Goal: Task Accomplishment & Management: Use online tool/utility

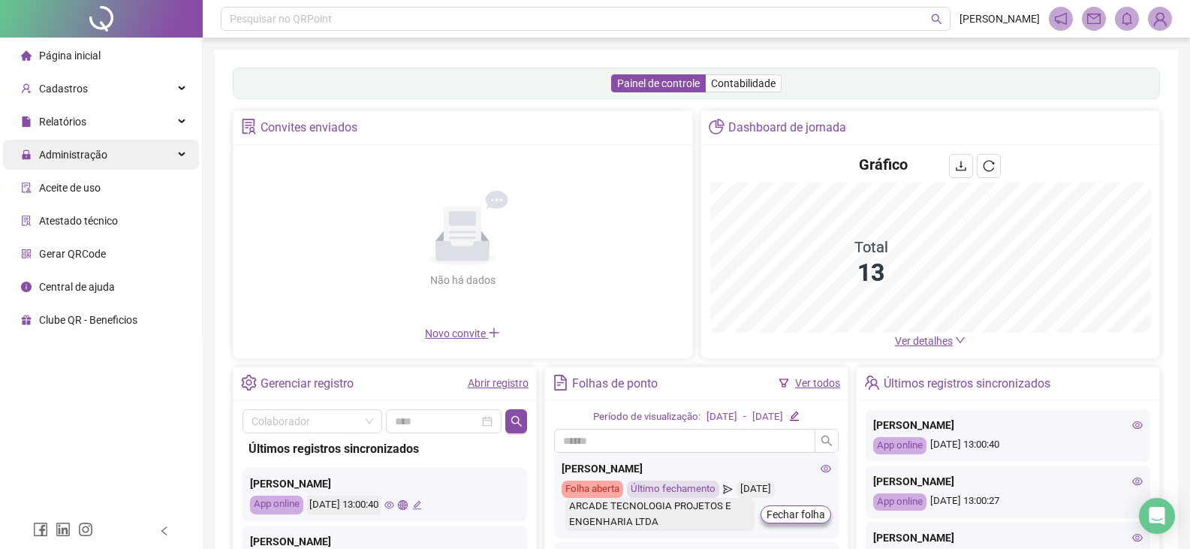
click at [134, 156] on div "Administração" at bounding box center [101, 155] width 196 height 30
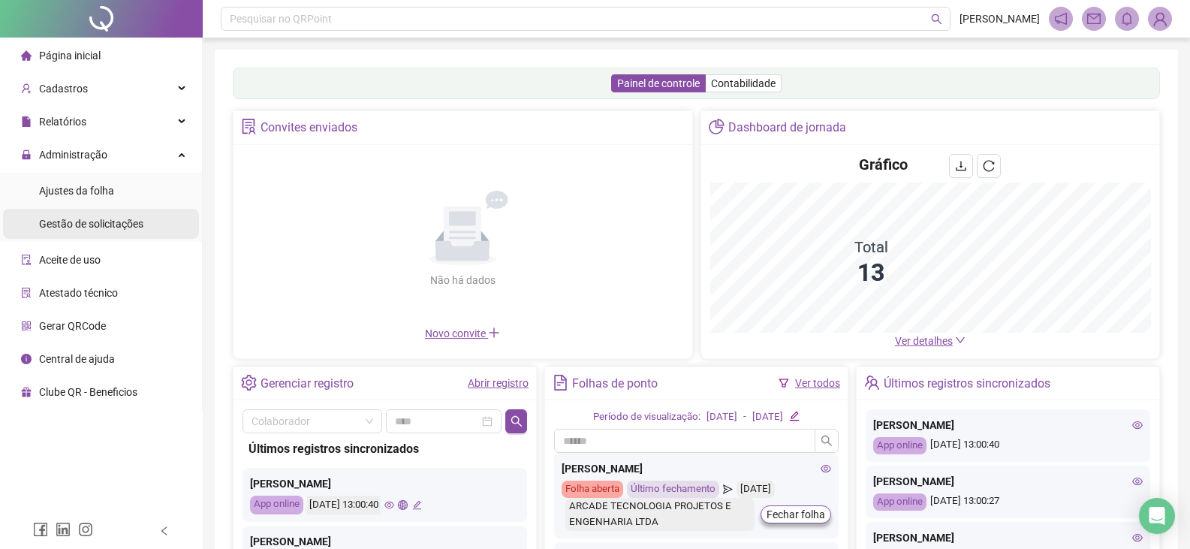
click at [96, 230] on span "Gestão de solicitações" at bounding box center [91, 224] width 104 height 12
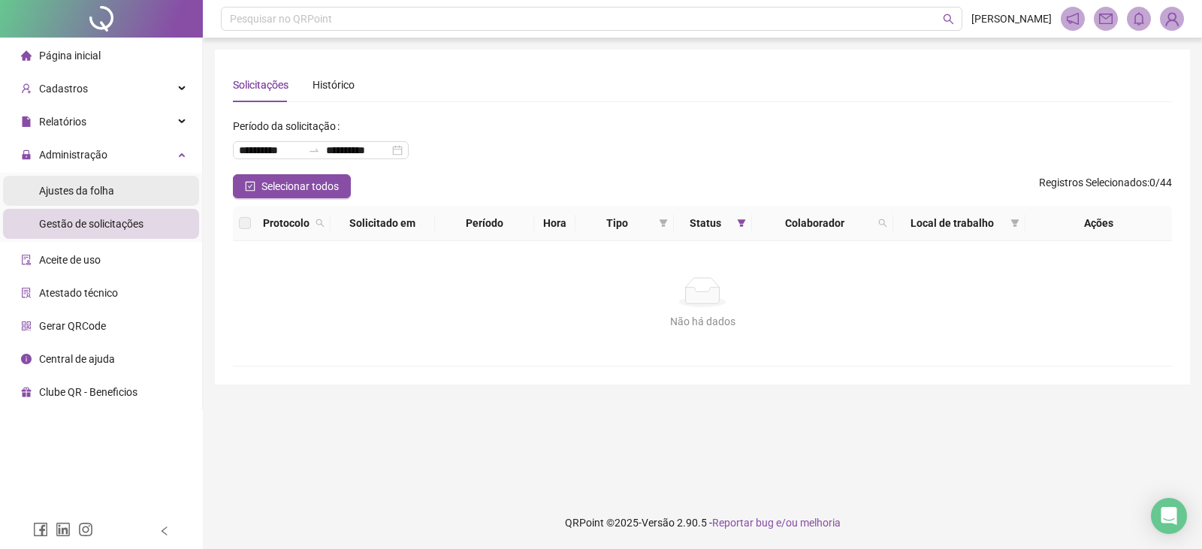
click at [41, 194] on span "Ajustes da folha" at bounding box center [76, 191] width 75 height 12
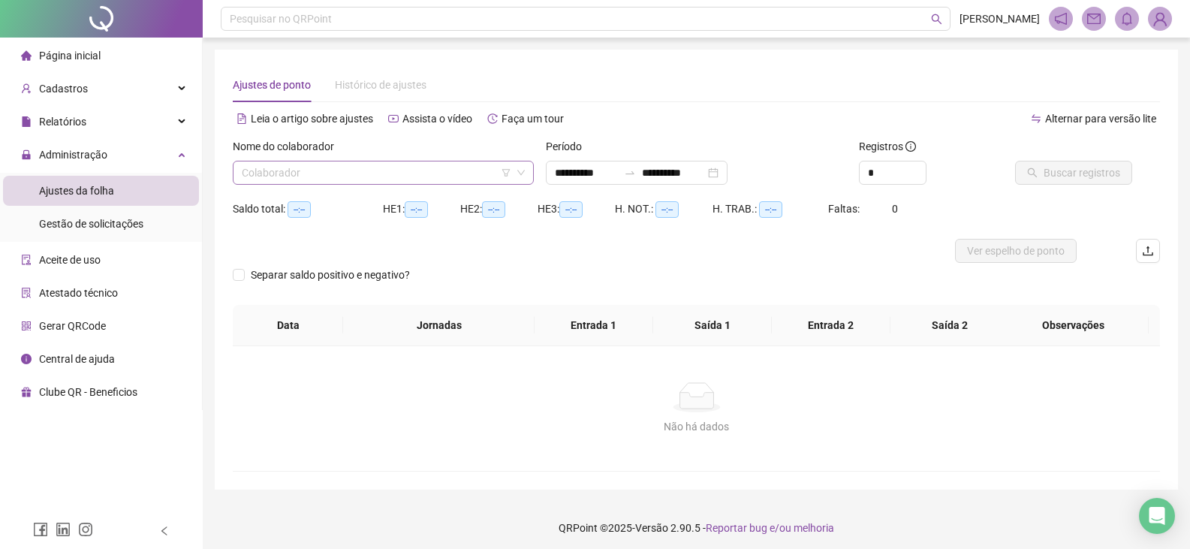
click at [448, 161] on div "Colaborador" at bounding box center [383, 173] width 301 height 24
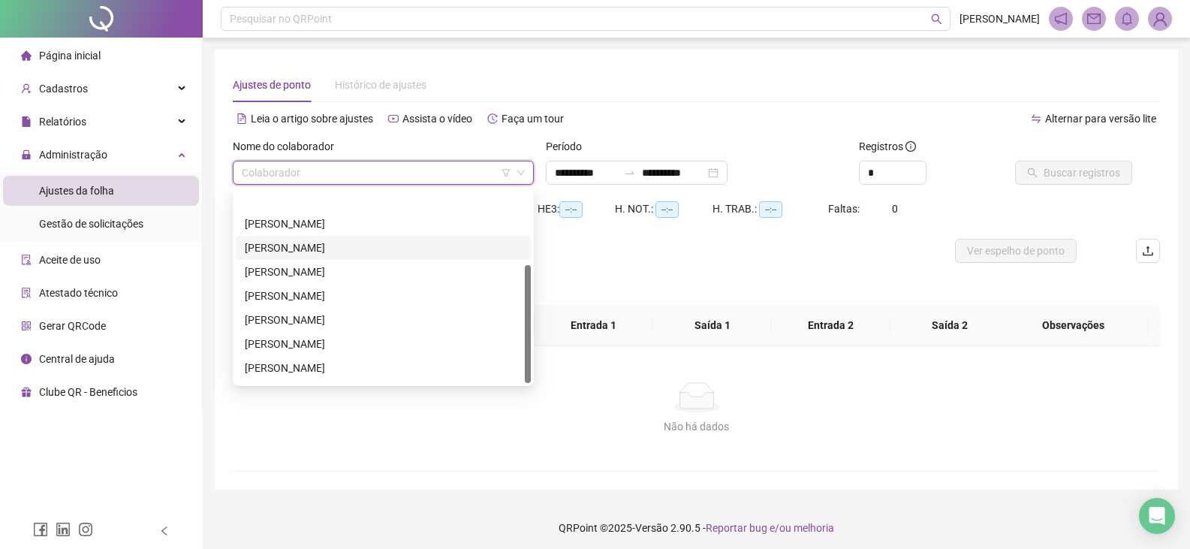
scroll to position [120, 0]
click at [358, 279] on div "[PERSON_NAME]" at bounding box center [383, 275] width 277 height 17
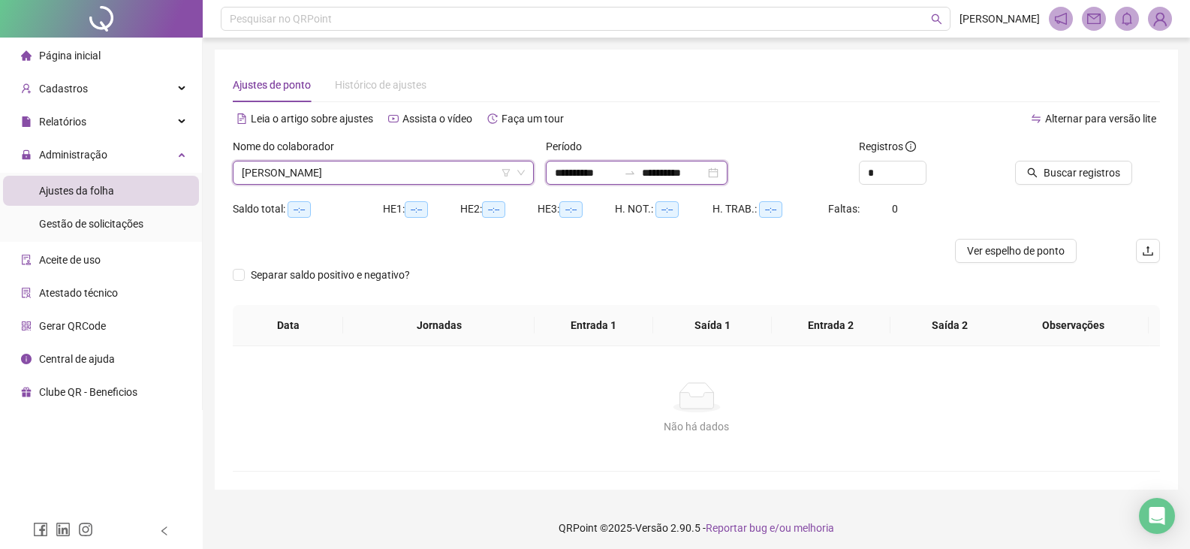
click at [585, 178] on input "**********" at bounding box center [586, 172] width 63 height 17
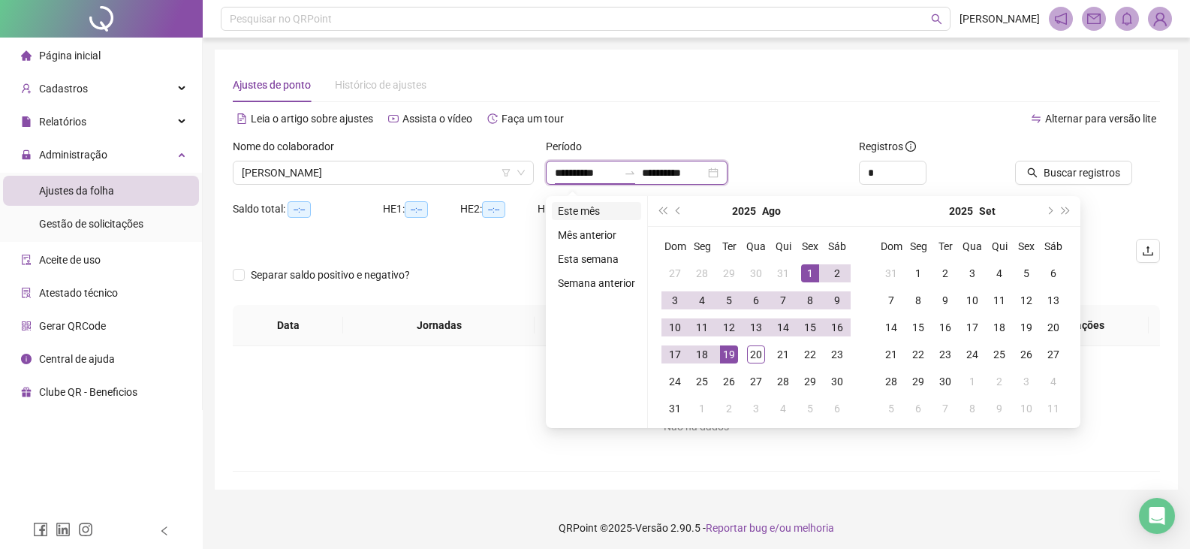
type input "**********"
click at [590, 214] on li "Este mês" at bounding box center [596, 211] width 89 height 18
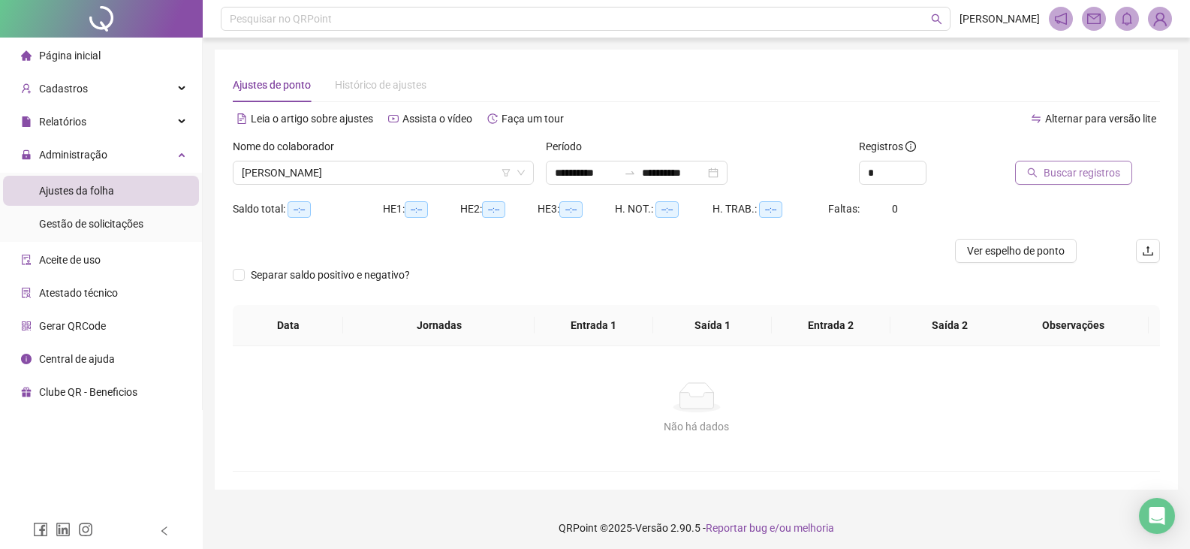
click at [1057, 179] on span "Buscar registros" at bounding box center [1082, 172] width 77 height 17
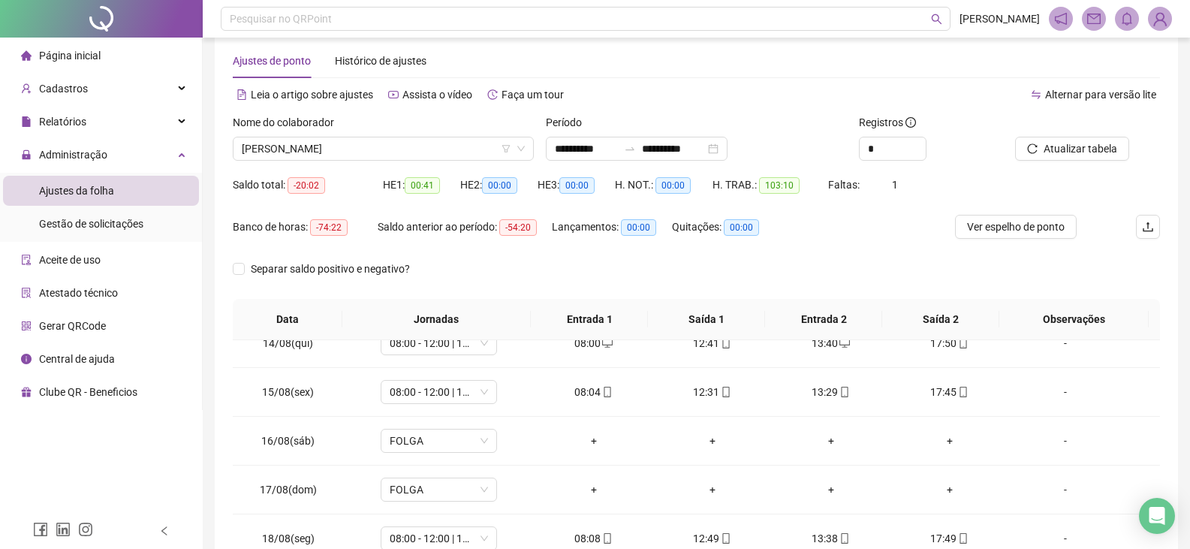
scroll to position [0, 0]
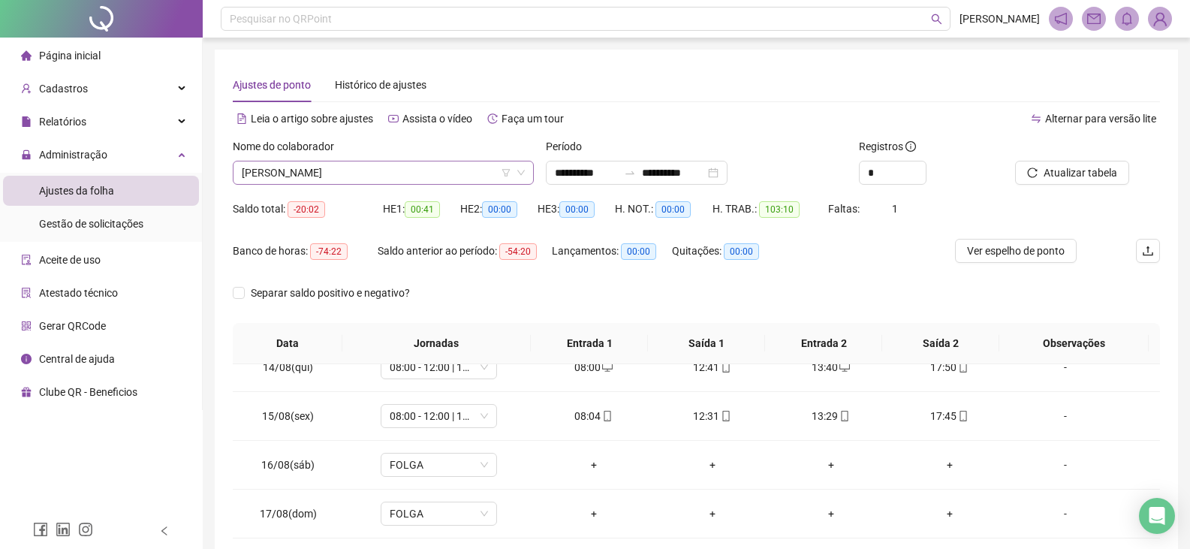
click at [457, 170] on span "[PERSON_NAME]" at bounding box center [383, 172] width 283 height 23
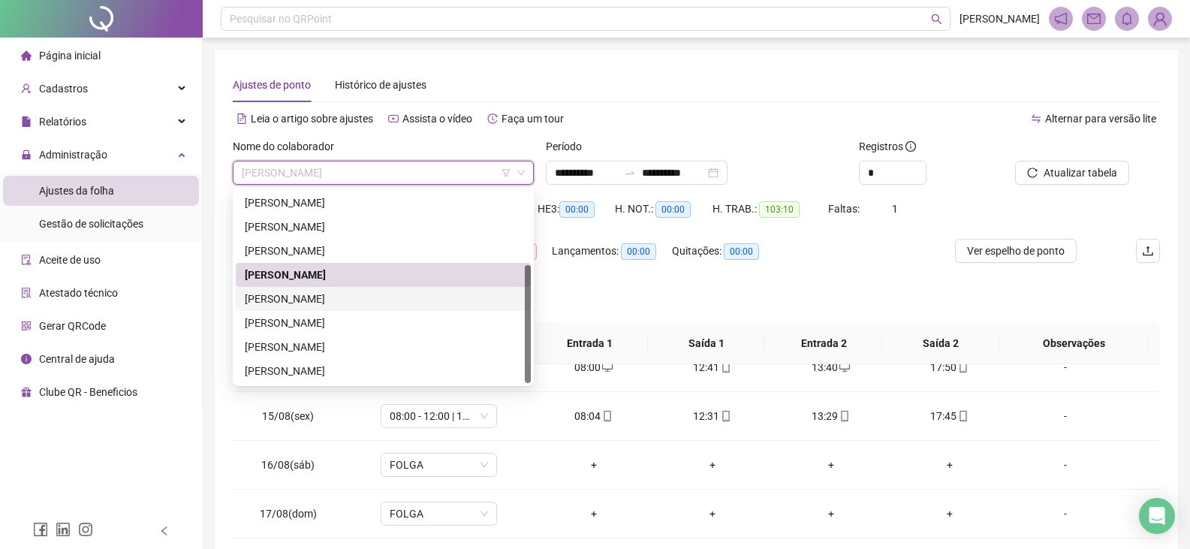
click at [363, 296] on div "[PERSON_NAME]" at bounding box center [383, 299] width 277 height 17
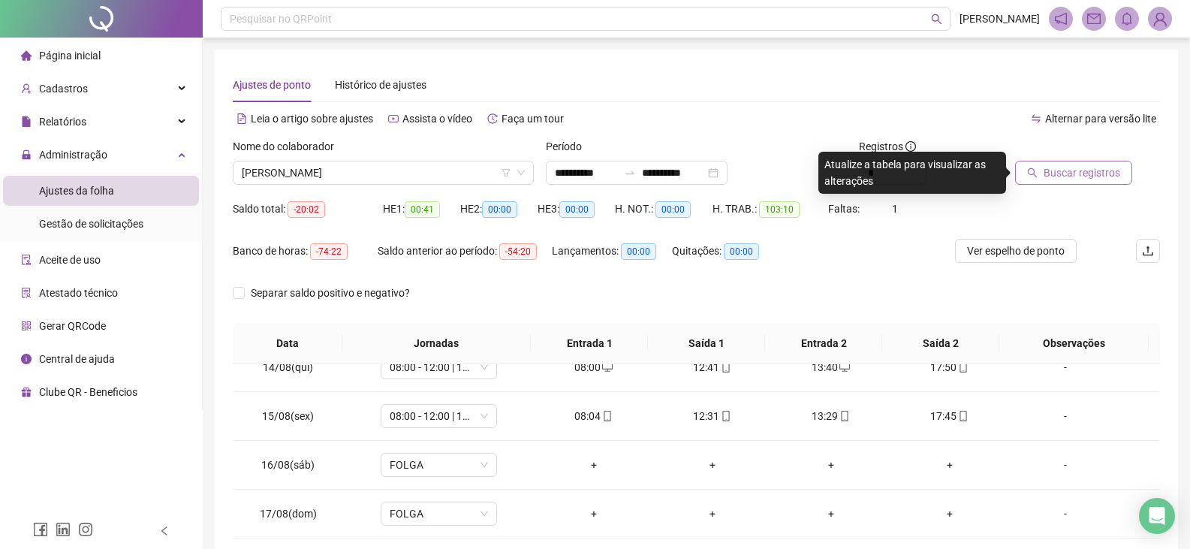
click at [1071, 174] on span "Buscar registros" at bounding box center [1082, 172] width 77 height 17
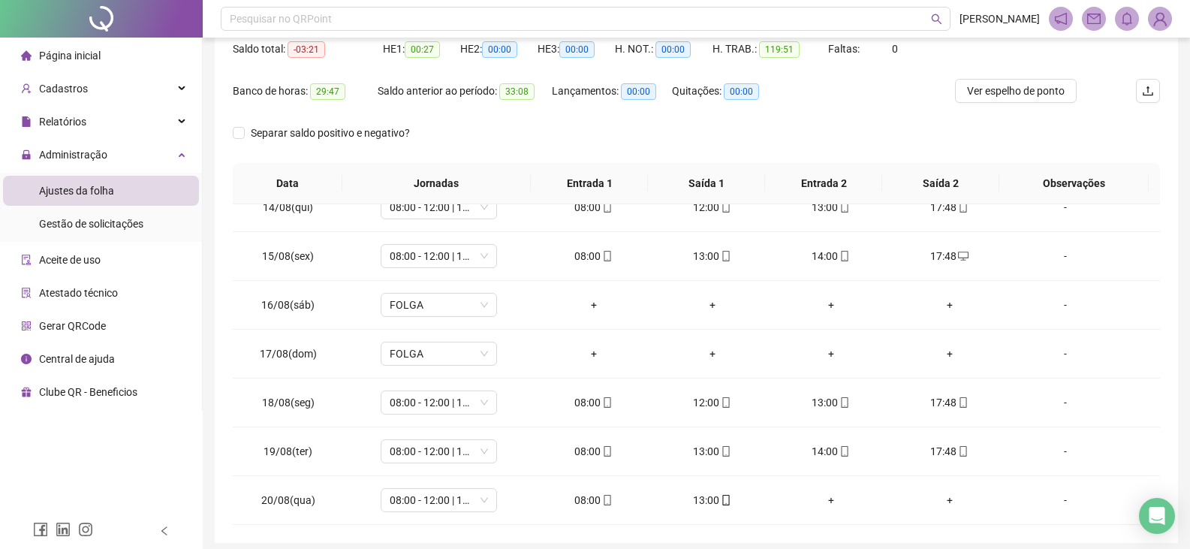
scroll to position [219, 0]
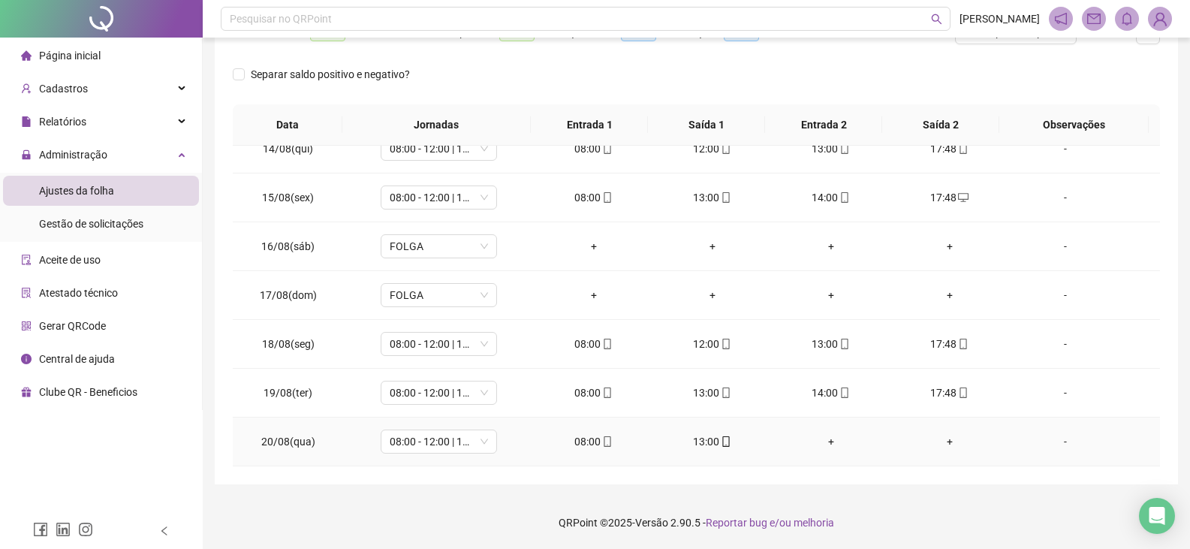
click at [721, 444] on icon "mobile" at bounding box center [726, 441] width 11 height 11
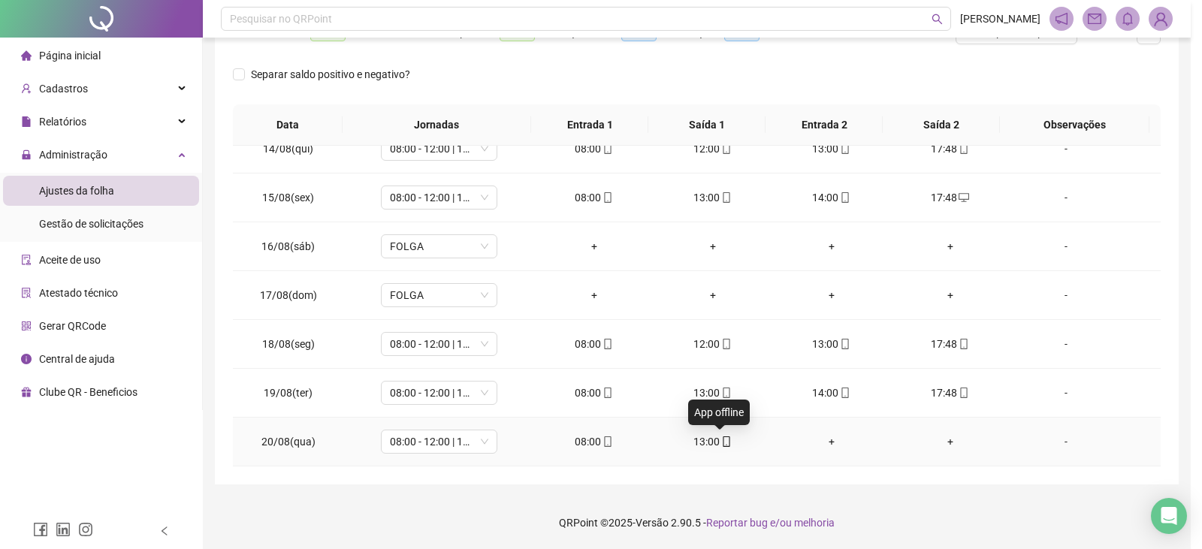
type input "**********"
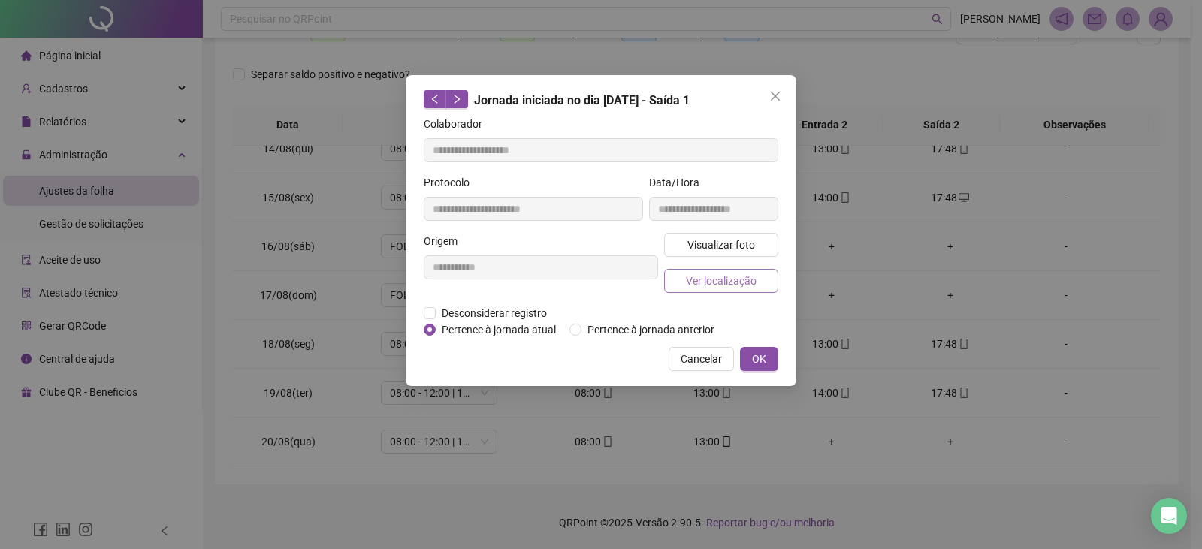
click at [718, 283] on span "Ver localização" at bounding box center [721, 281] width 71 height 17
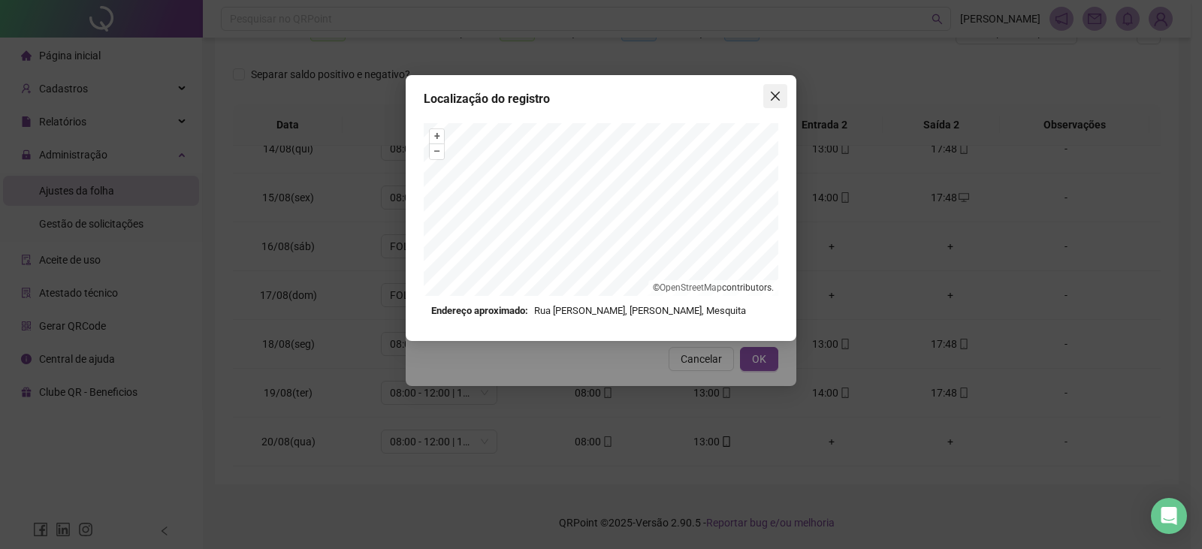
click at [771, 94] on icon "close" at bounding box center [775, 96] width 12 height 12
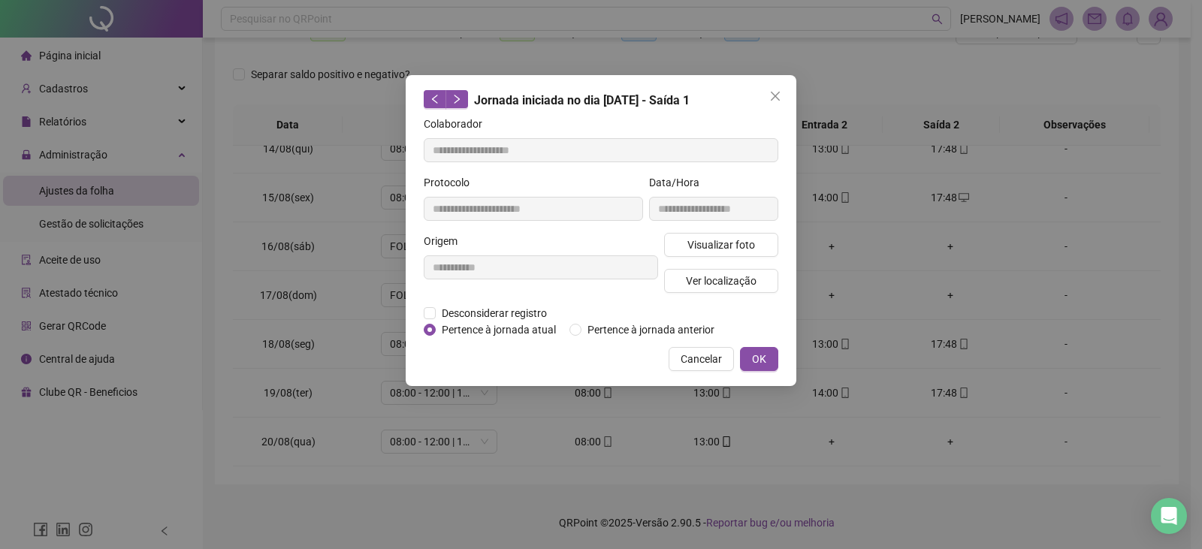
click at [744, 231] on div "**********" at bounding box center [713, 203] width 135 height 59
click at [741, 237] on span "Visualizar foto" at bounding box center [721, 245] width 68 height 17
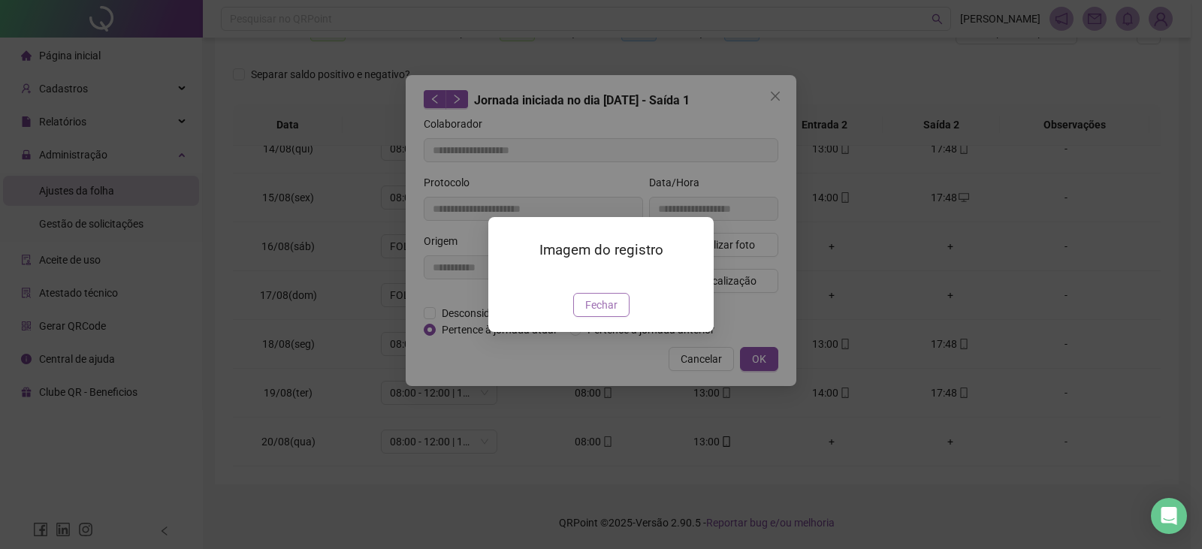
click at [610, 313] on span "Fechar" at bounding box center [601, 305] width 32 height 17
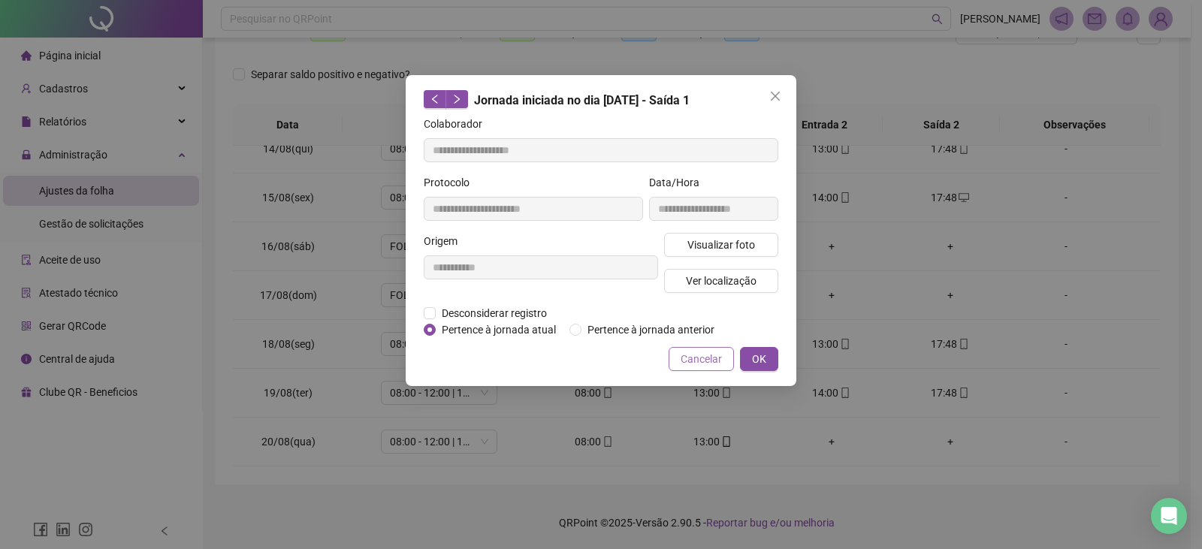
click at [722, 357] on button "Cancelar" at bounding box center [700, 359] width 65 height 24
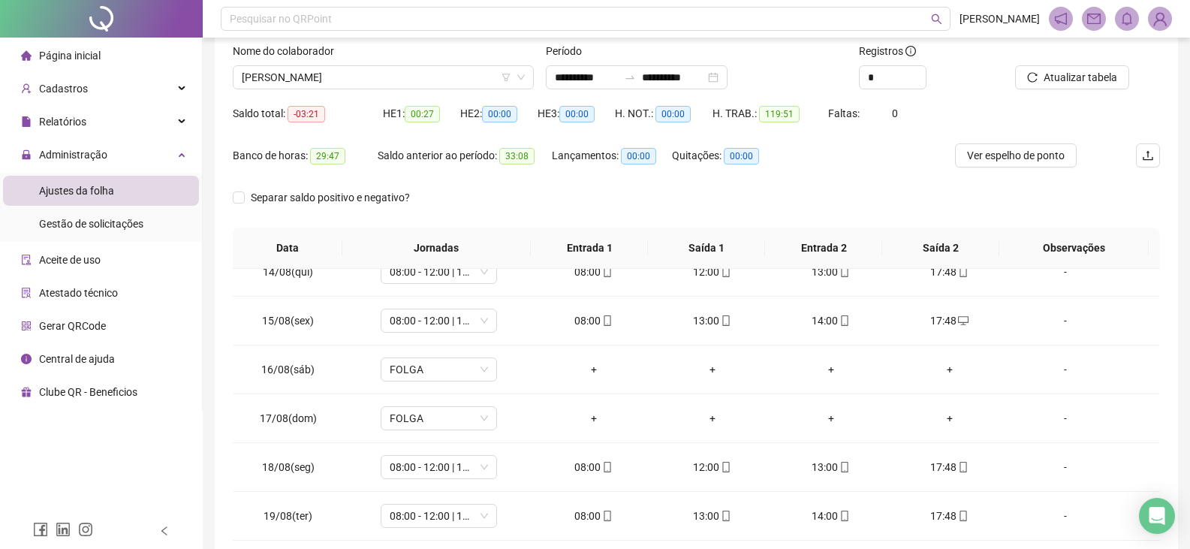
scroll to position [68, 0]
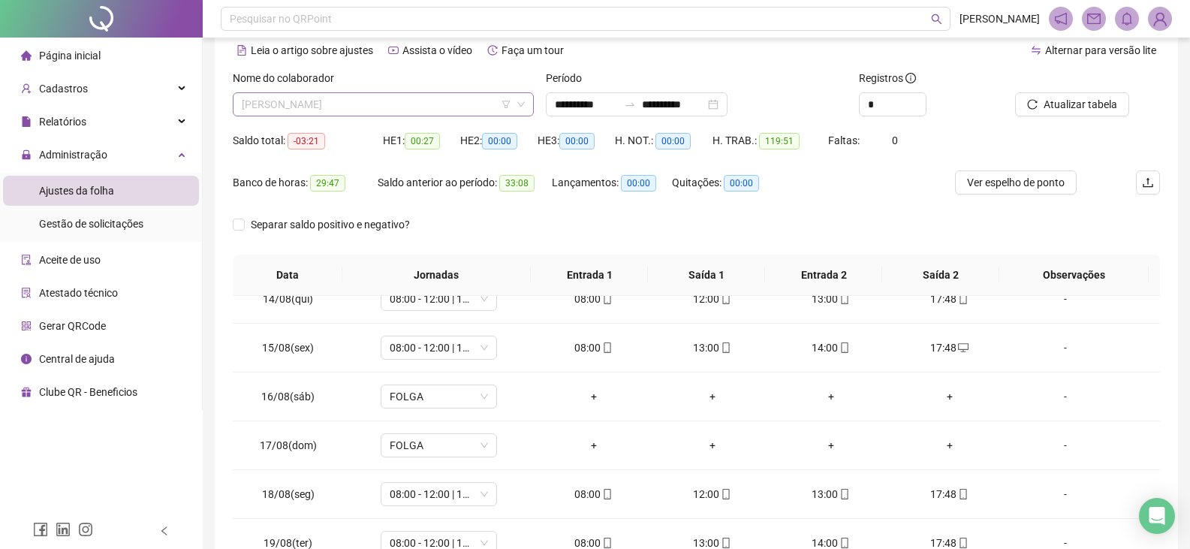
click at [421, 107] on span "[PERSON_NAME]" at bounding box center [383, 104] width 283 height 23
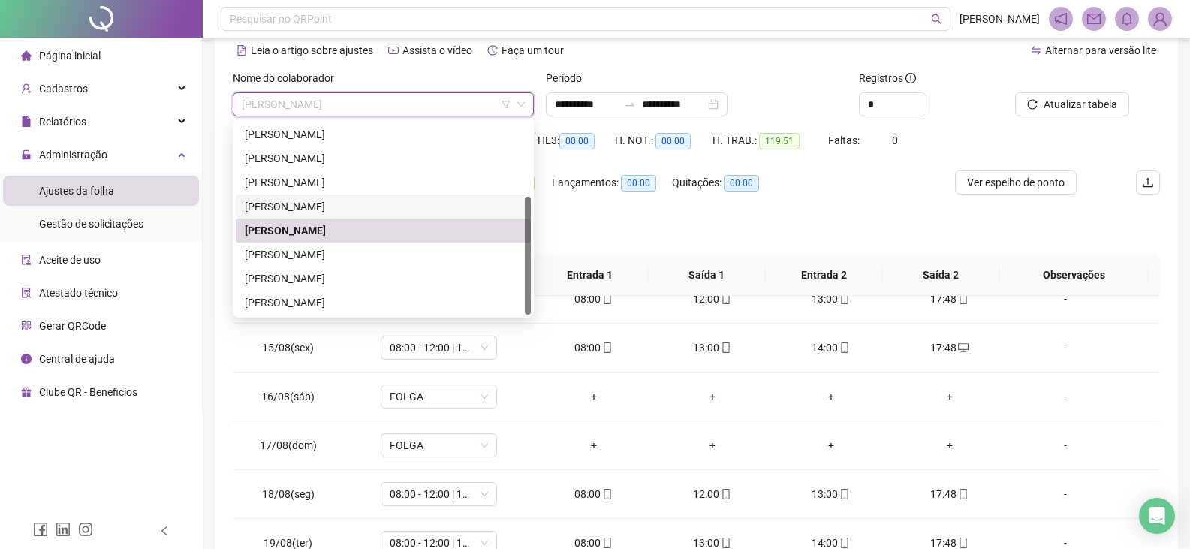
click at [375, 205] on div "[PERSON_NAME]" at bounding box center [383, 206] width 277 height 17
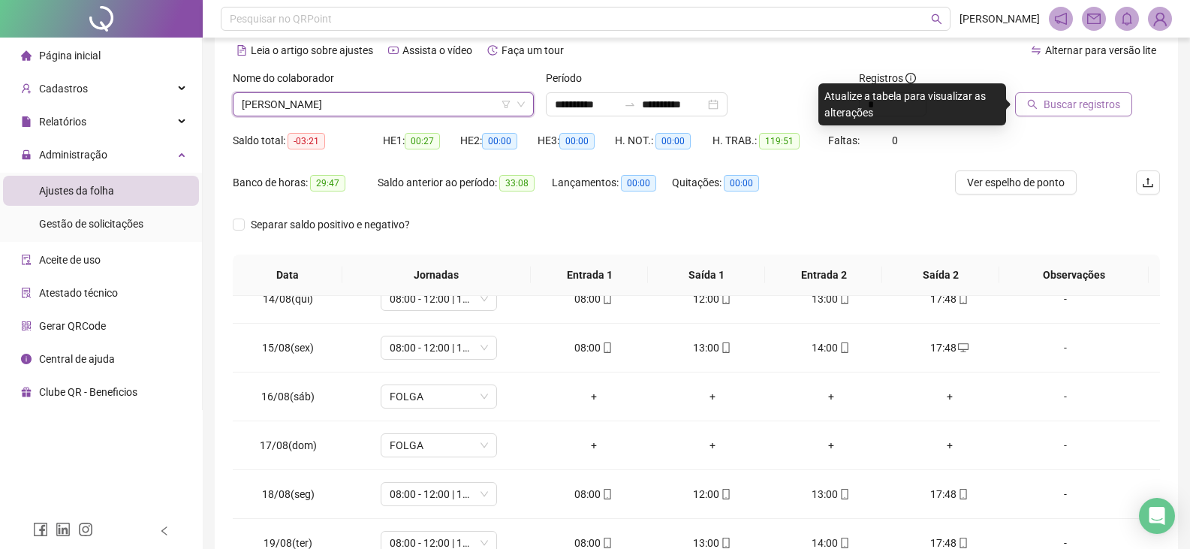
click at [1073, 104] on span "Buscar registros" at bounding box center [1082, 104] width 77 height 17
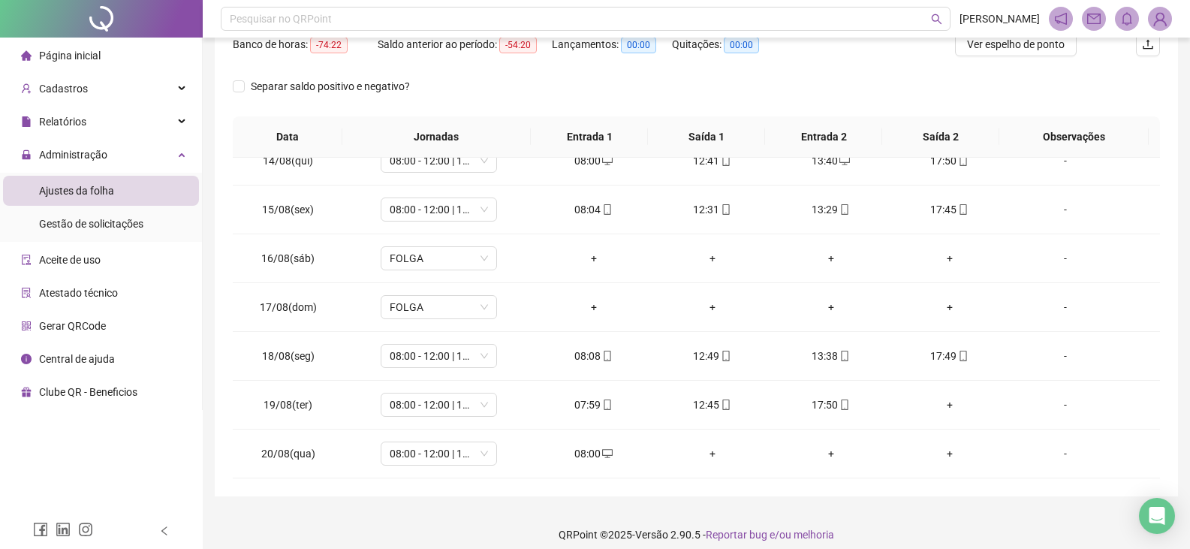
scroll to position [219, 0]
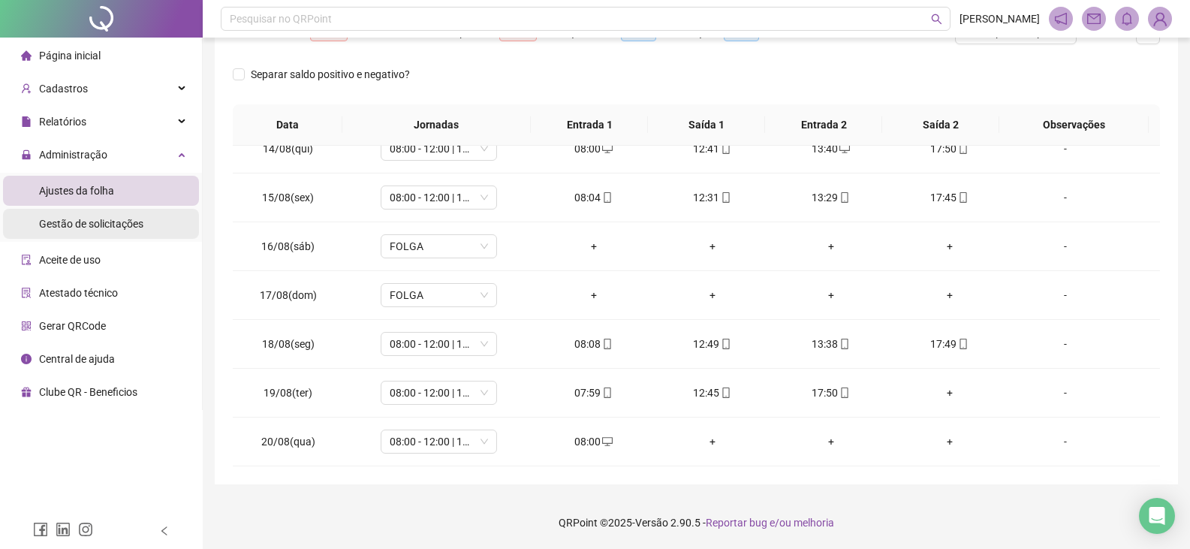
click at [116, 228] on span "Gestão de solicitações" at bounding box center [91, 224] width 104 height 12
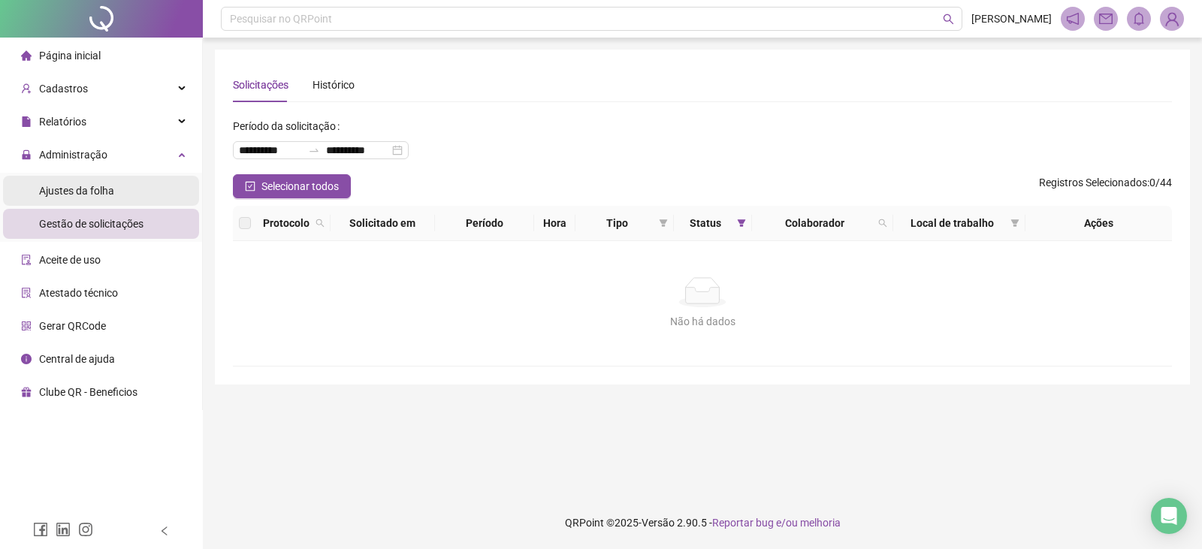
click at [110, 198] on div "Ajustes da folha" at bounding box center [76, 191] width 75 height 30
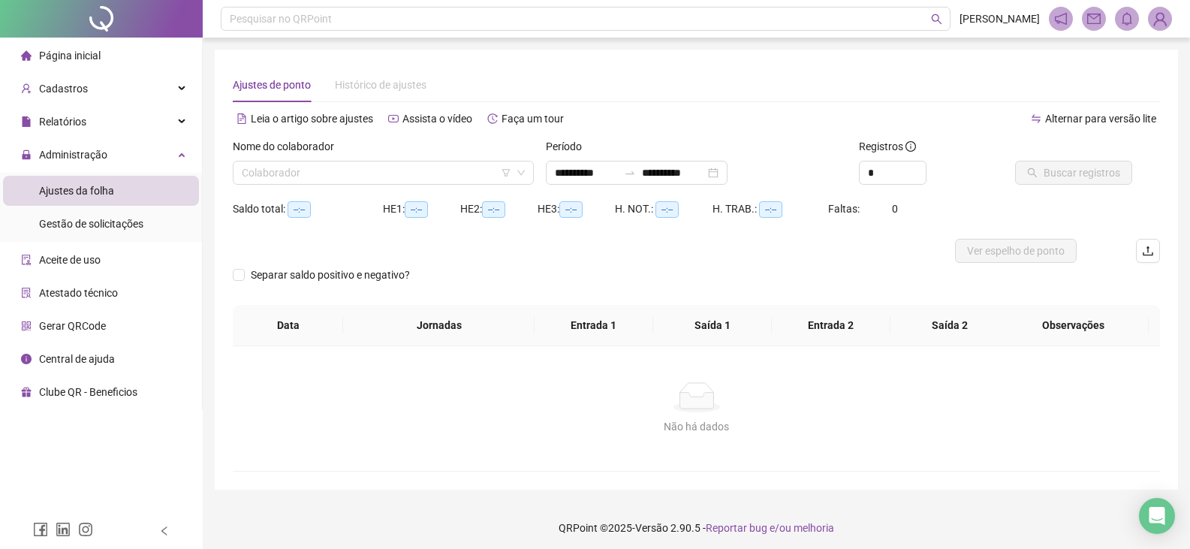
click at [412, 83] on span "Histórico de ajustes" at bounding box center [381, 85] width 92 height 12
click at [366, 176] on input "search" at bounding box center [377, 172] width 270 height 23
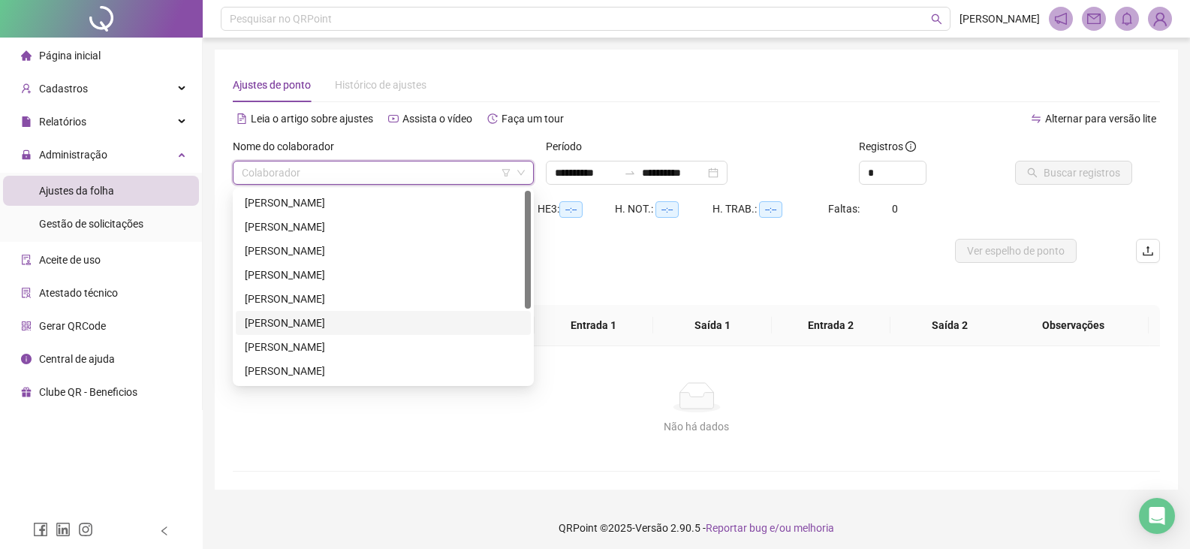
scroll to position [75, 0]
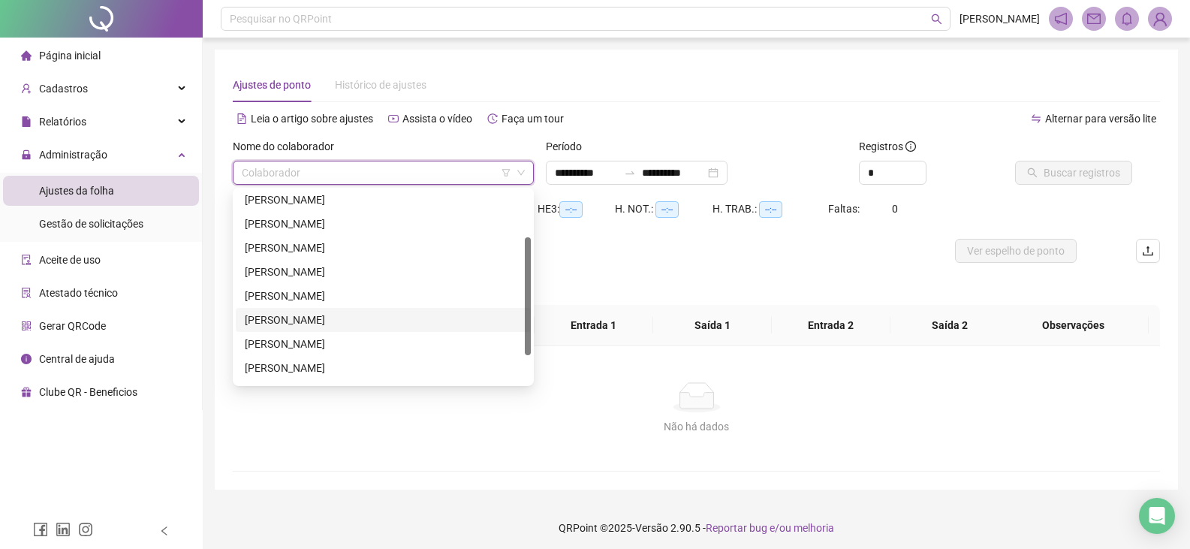
click at [345, 321] on div "[PERSON_NAME]" at bounding box center [383, 320] width 277 height 17
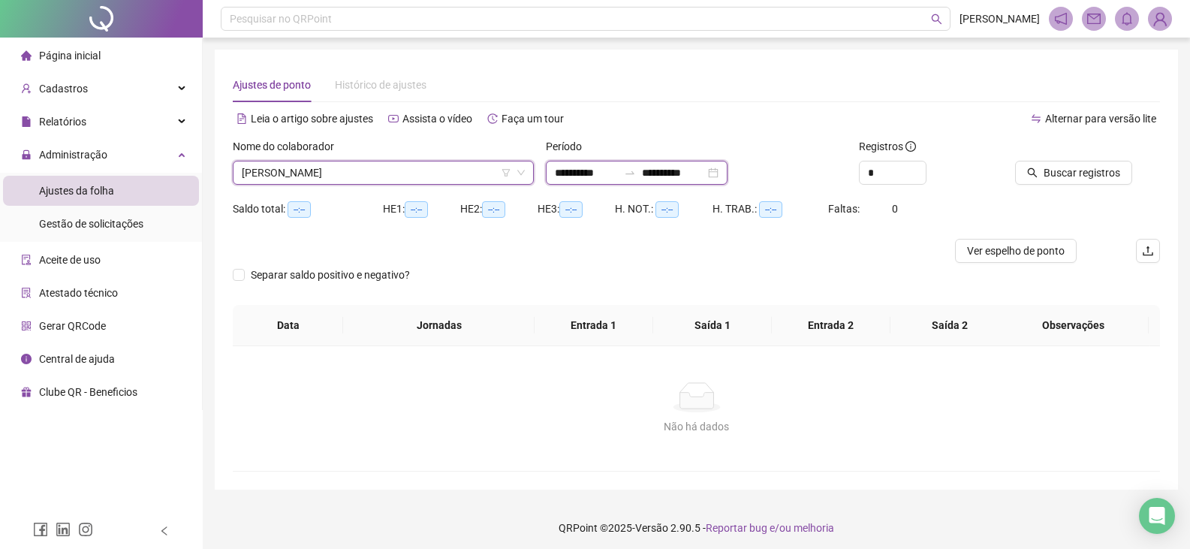
click at [664, 170] on input "**********" at bounding box center [673, 172] width 63 height 17
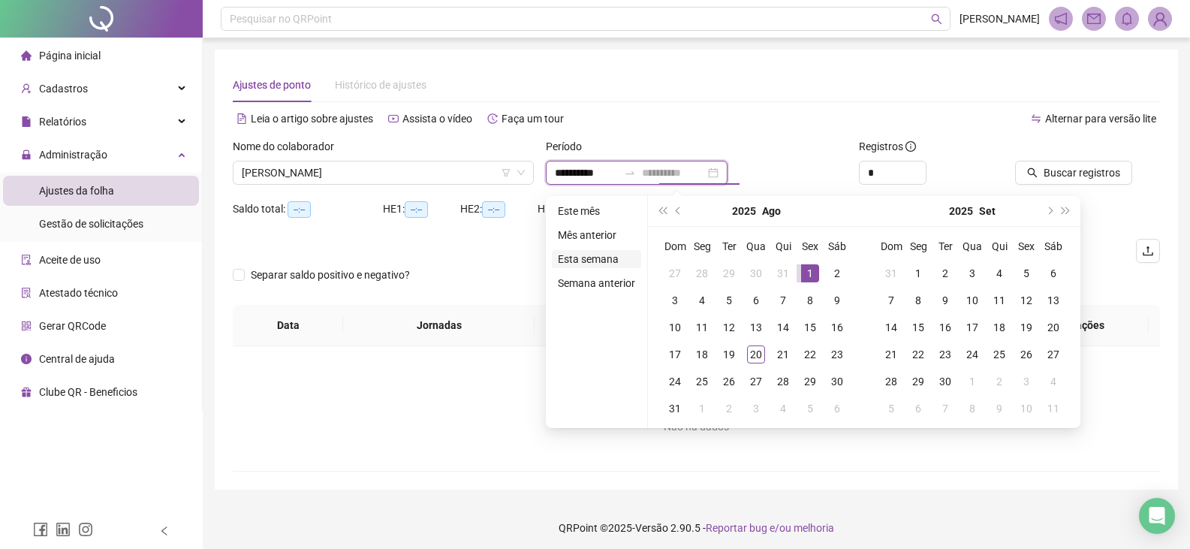
type input "**********"
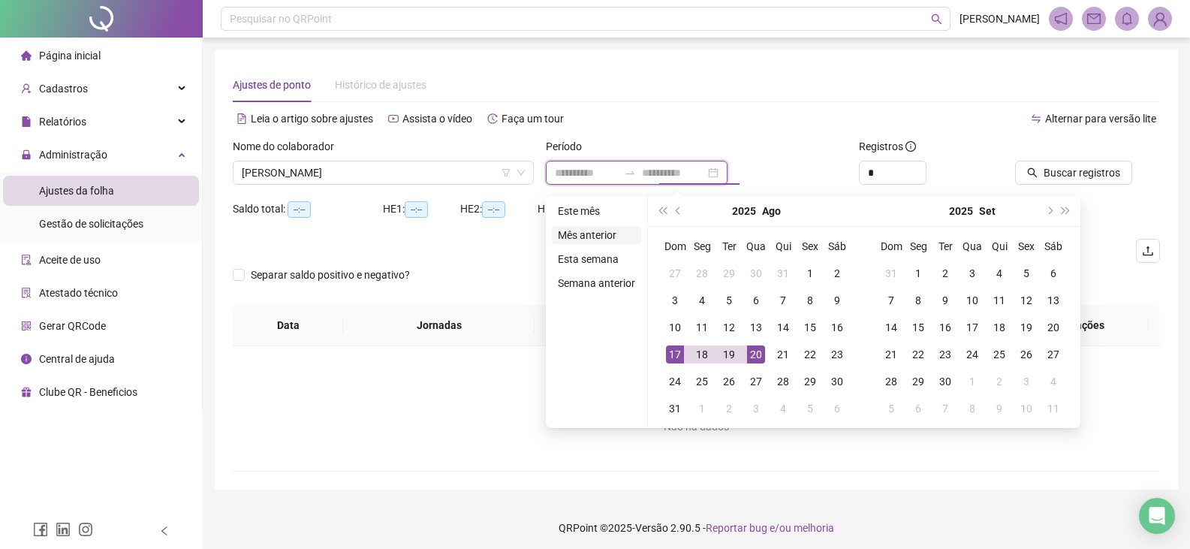
type input "**********"
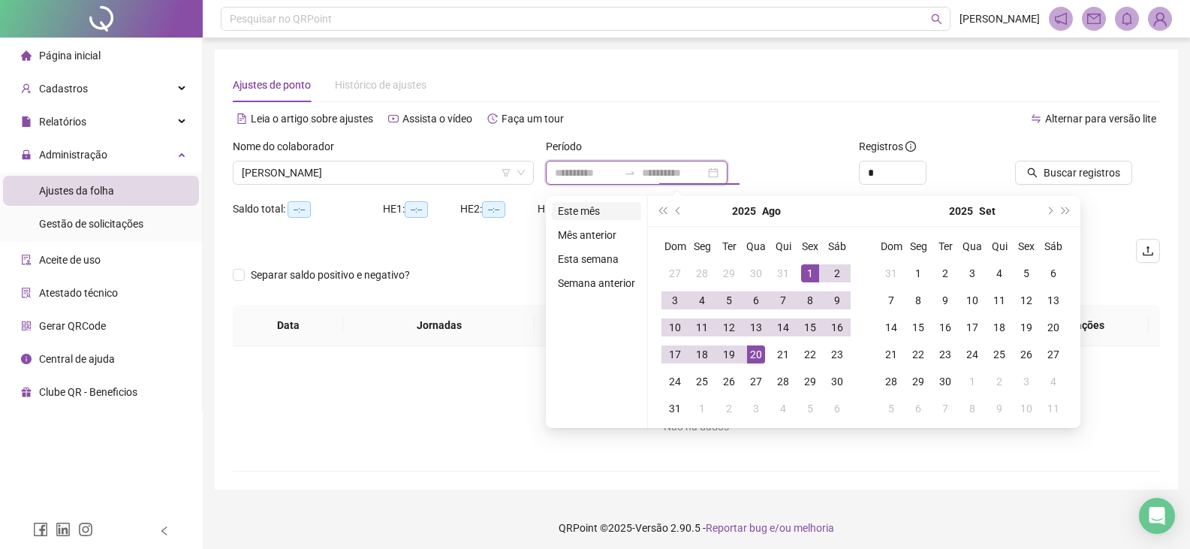
type input "**********"
click at [584, 217] on li "Este mês" at bounding box center [596, 211] width 89 height 18
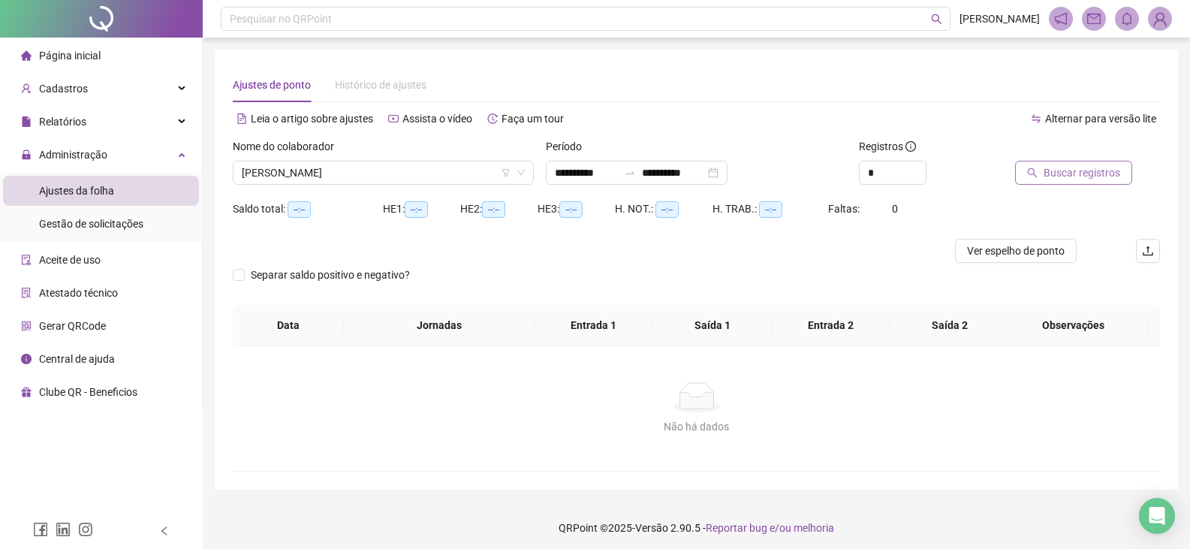
click at [1071, 174] on span "Buscar registros" at bounding box center [1082, 172] width 77 height 17
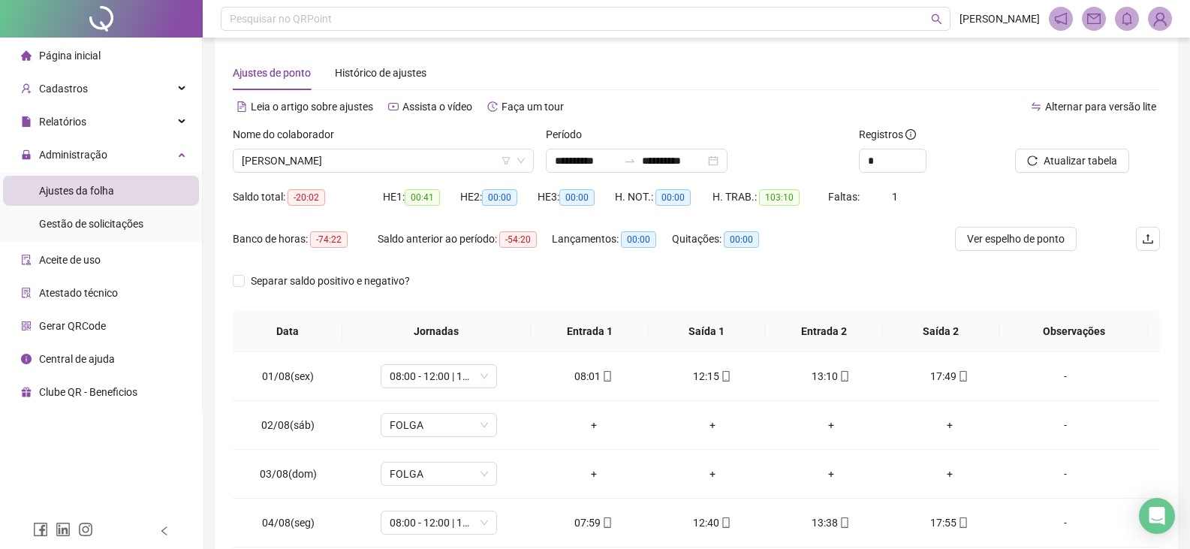
scroll to position [0, 0]
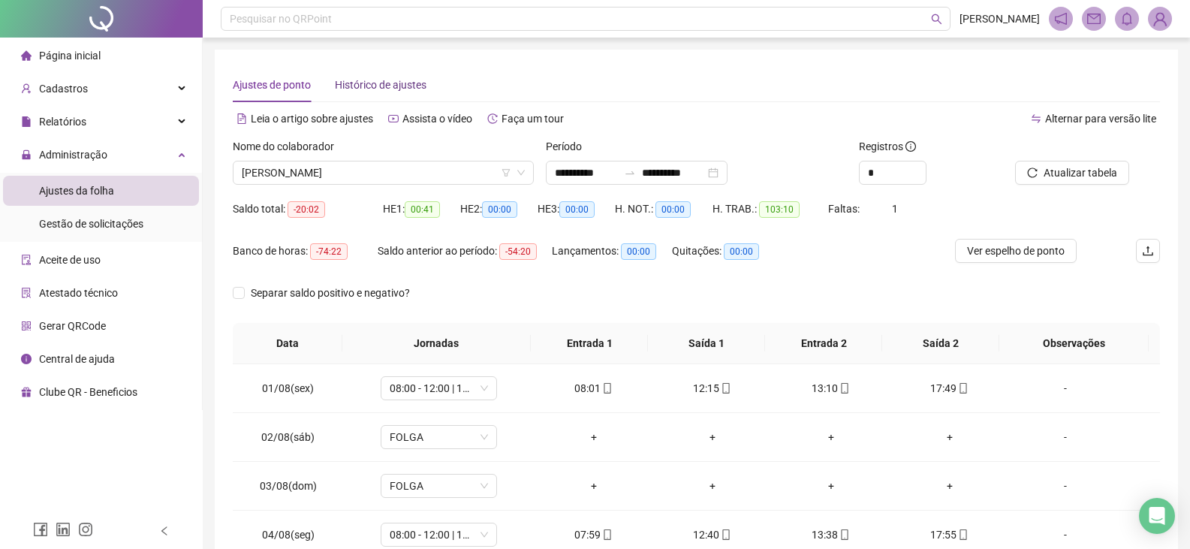
click at [408, 84] on span "Histórico de ajustes" at bounding box center [381, 85] width 92 height 12
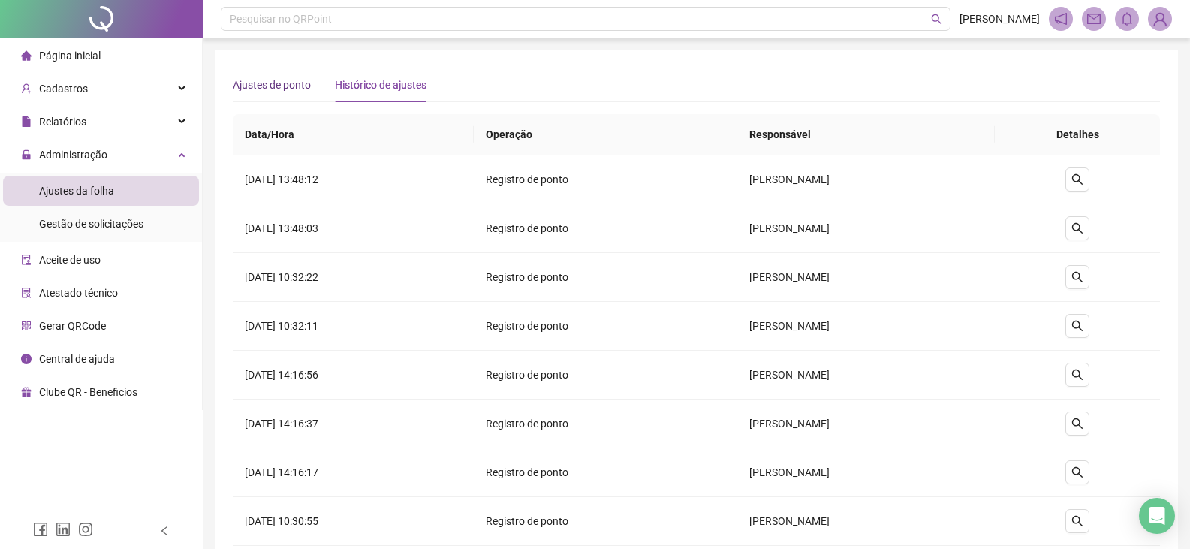
click at [254, 84] on span "Ajustes de ponto" at bounding box center [272, 85] width 78 height 12
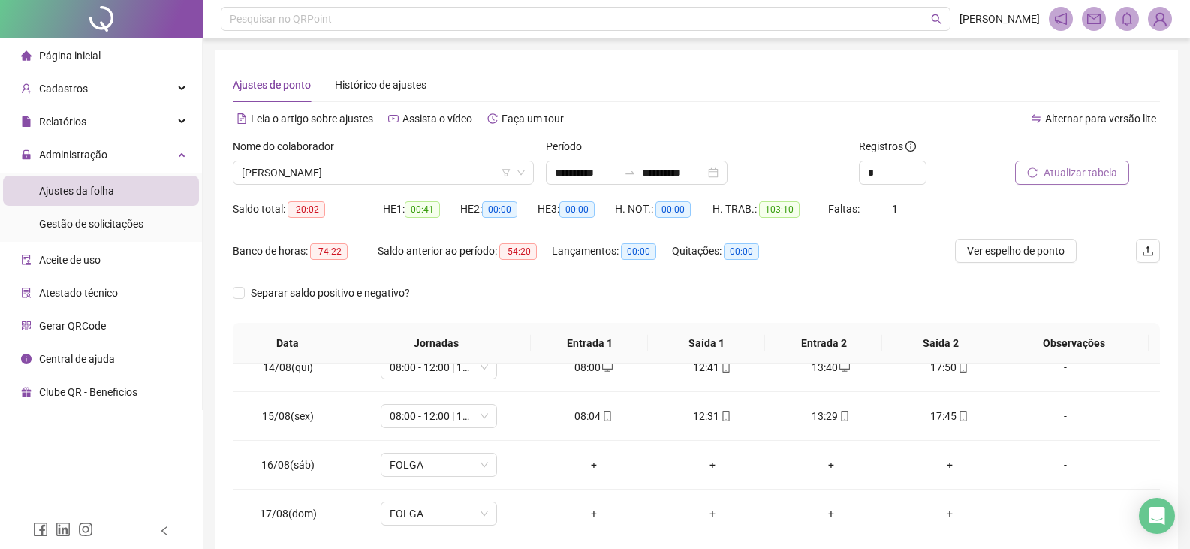
click at [1044, 173] on span "Atualizar tabela" at bounding box center [1081, 172] width 74 height 17
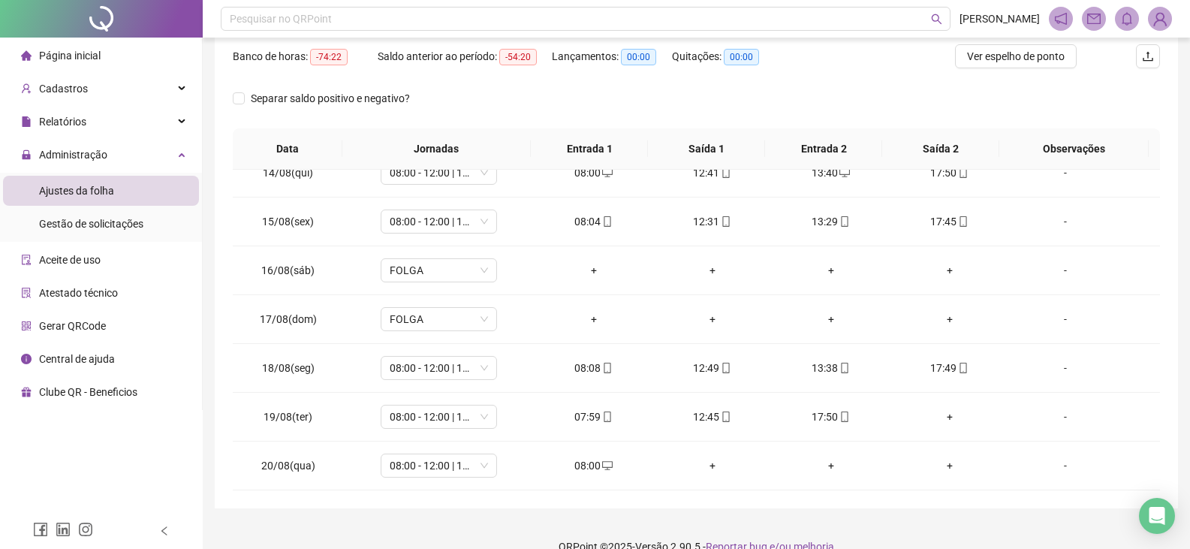
scroll to position [219, 0]
